Goal: Task Accomplishment & Management: Use online tool/utility

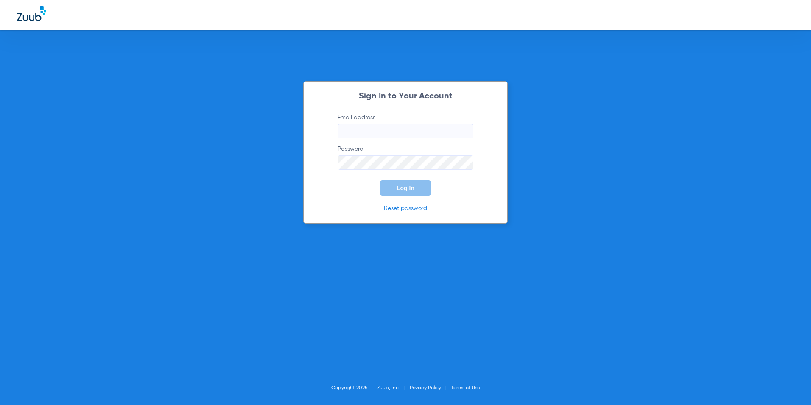
type input "[EMAIL_ADDRESS][DOMAIN_NAME]"
click at [407, 190] on span "Log In" at bounding box center [406, 187] width 18 height 7
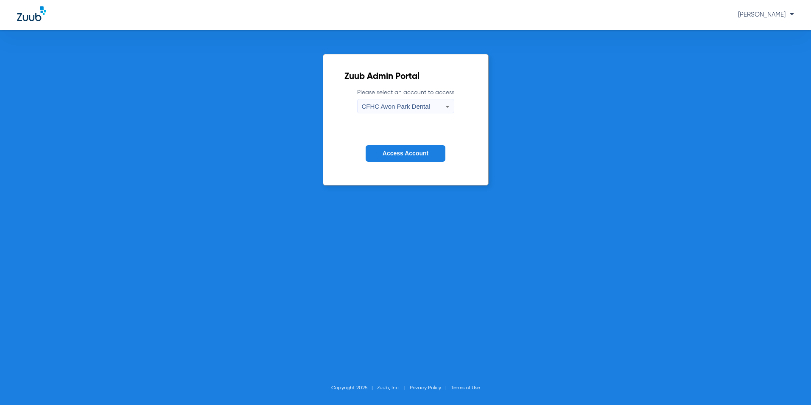
click at [391, 111] on div "CFHC Avon Park Dental" at bounding box center [404, 106] width 84 height 14
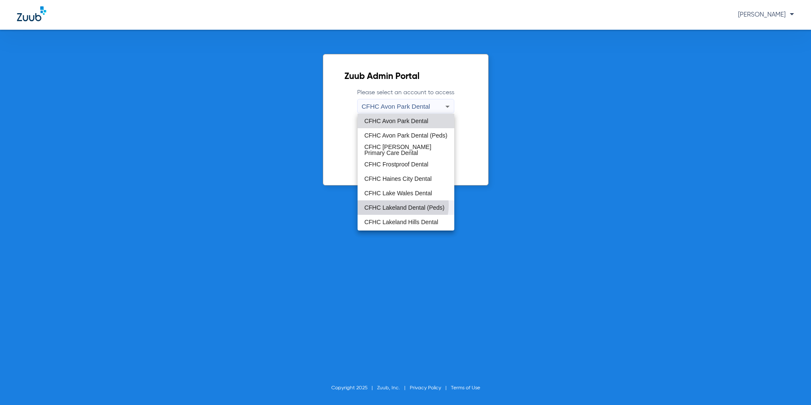
click at [399, 205] on span "CFHC Lakeland Dental (Peds)" at bounding box center [404, 207] width 80 height 6
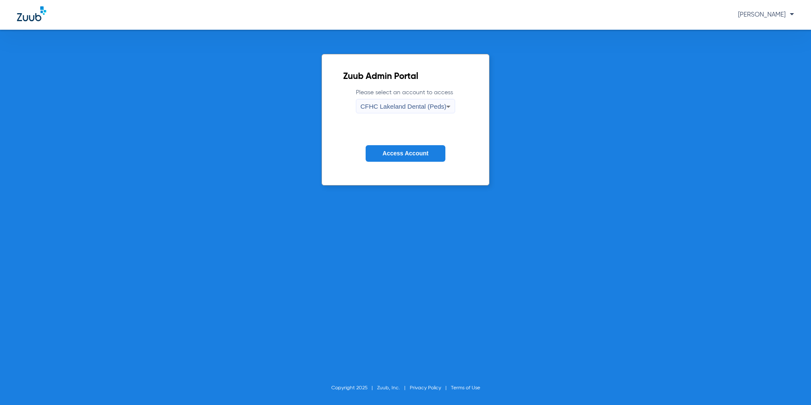
click at [383, 152] on span "Access Account" at bounding box center [406, 153] width 46 height 7
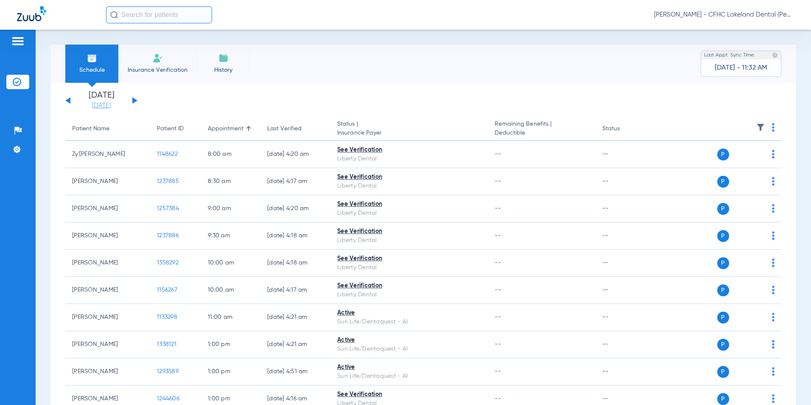
click at [96, 107] on link "[DATE]" at bounding box center [101, 105] width 51 height 8
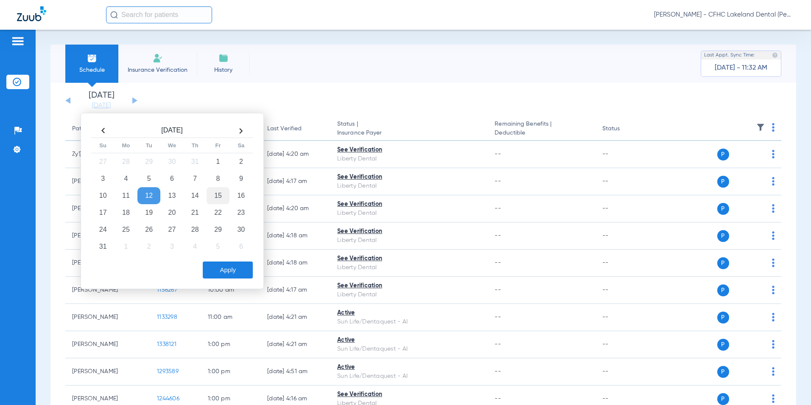
click at [222, 196] on td "15" at bounding box center [218, 195] width 23 height 17
click at [230, 272] on button "Apply" at bounding box center [228, 269] width 50 height 17
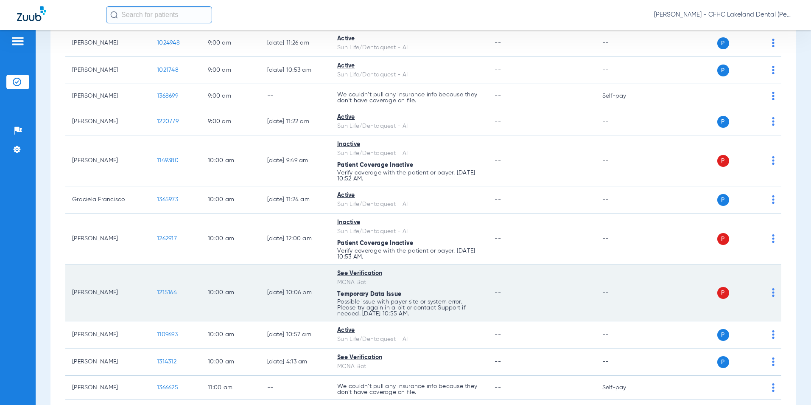
scroll to position [286, 0]
